Goal: Information Seeking & Learning: Understand process/instructions

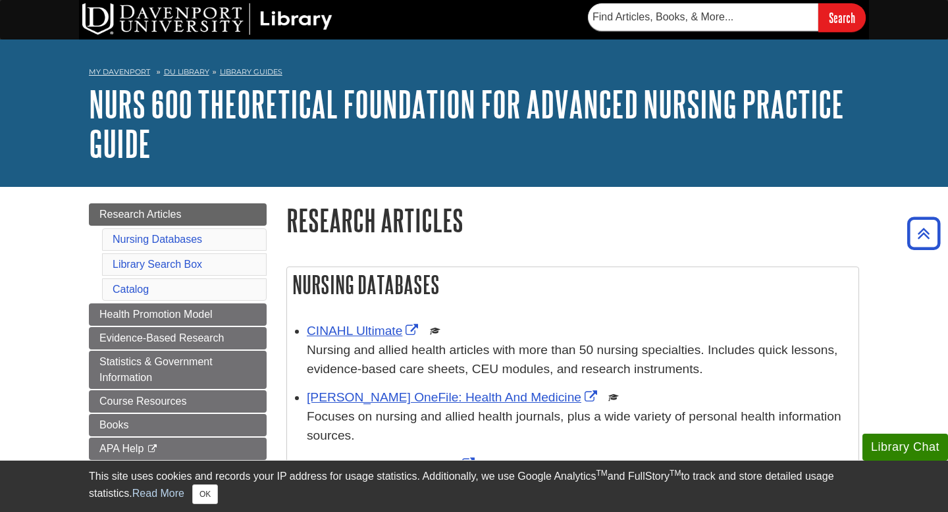
scroll to position [211, 0]
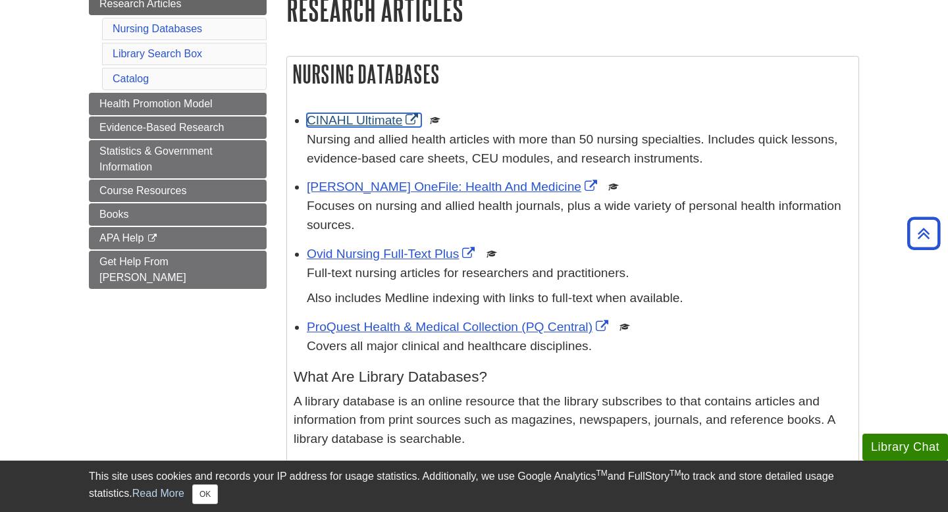
click at [359, 119] on link "CINAHL Ultimate" at bounding box center [364, 120] width 115 height 14
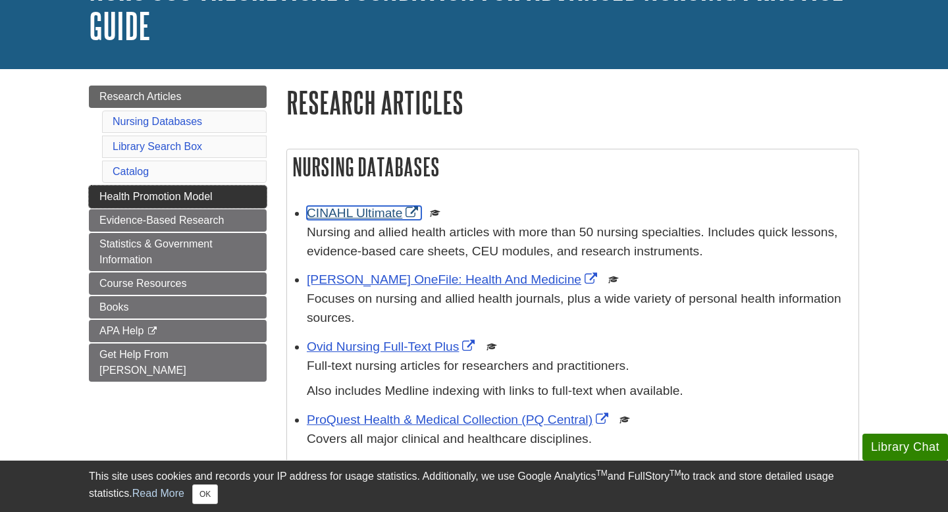
scroll to position [119, 0]
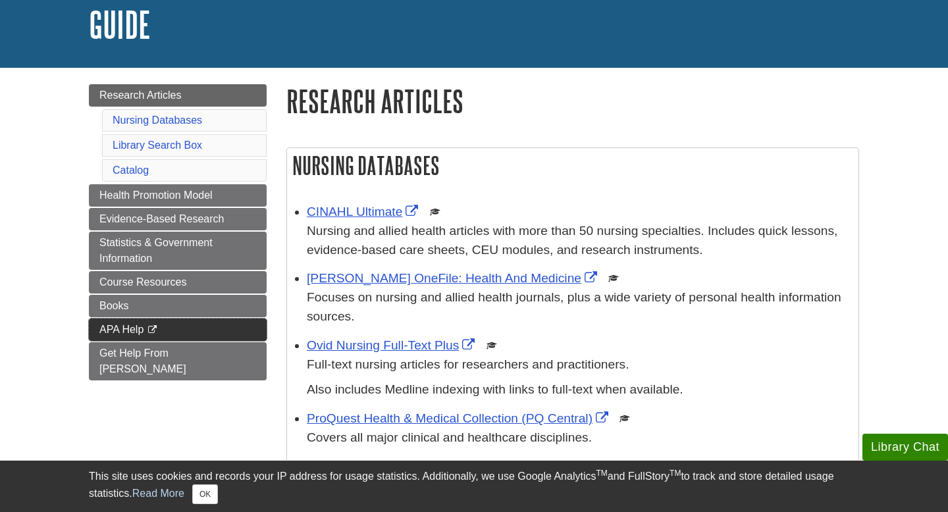
click at [188, 336] on link "APA Help This link opens in a new window" at bounding box center [178, 330] width 178 height 22
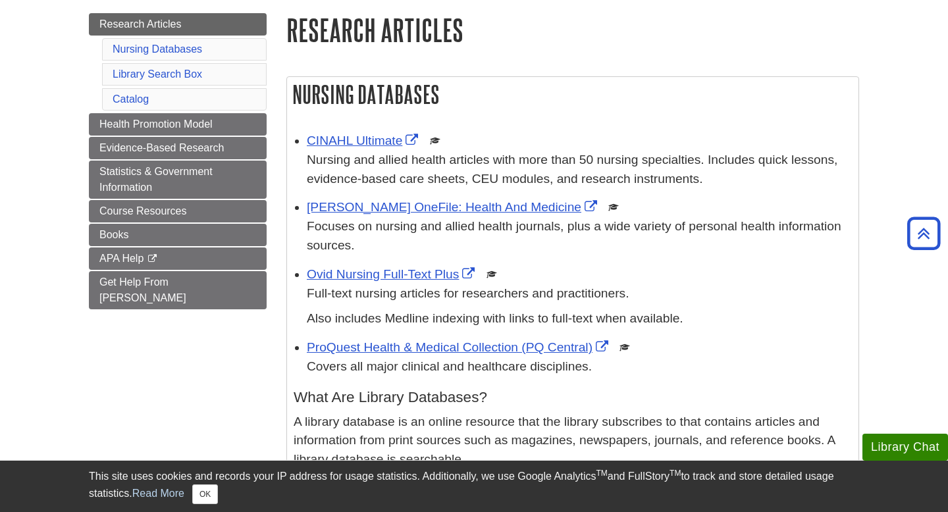
scroll to position [189, 0]
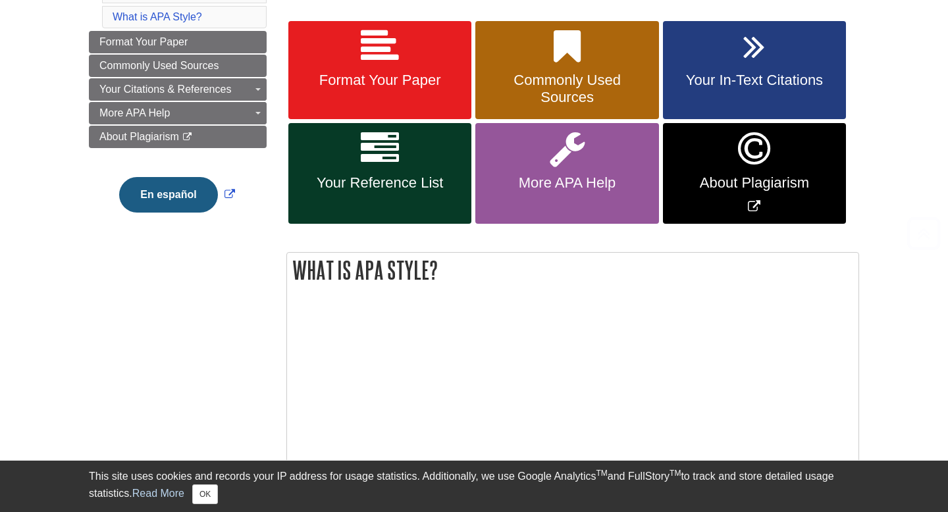
scroll to position [244, 0]
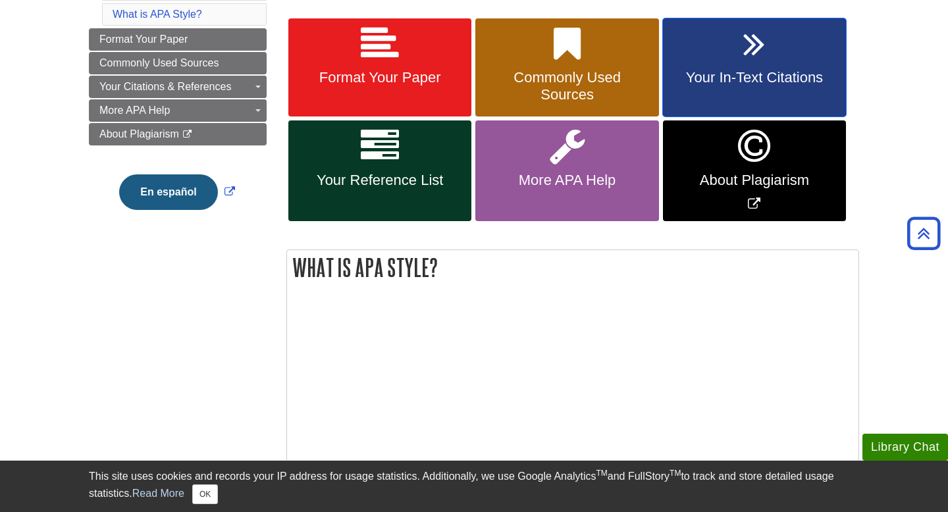
click at [719, 62] on link "Your In-Text Citations" at bounding box center [754, 67] width 183 height 99
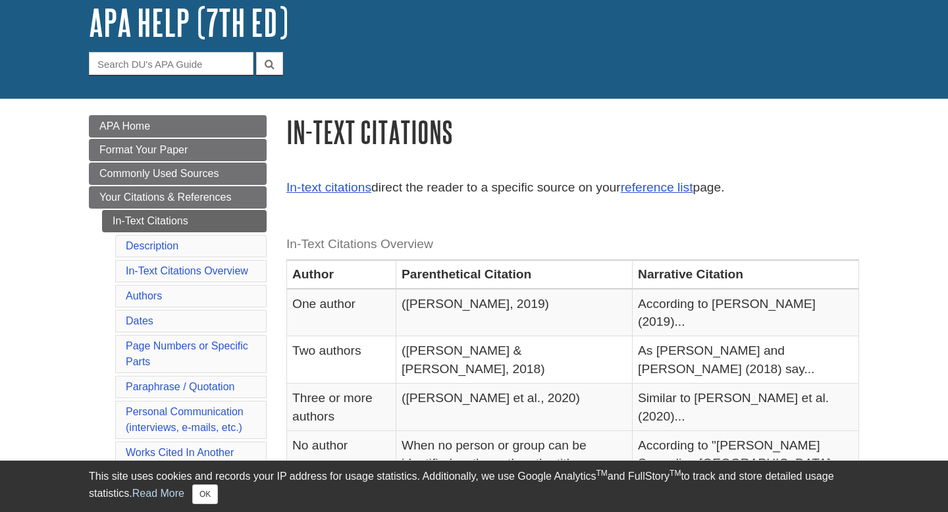
scroll to position [124, 0]
